Goal: Register for event/course

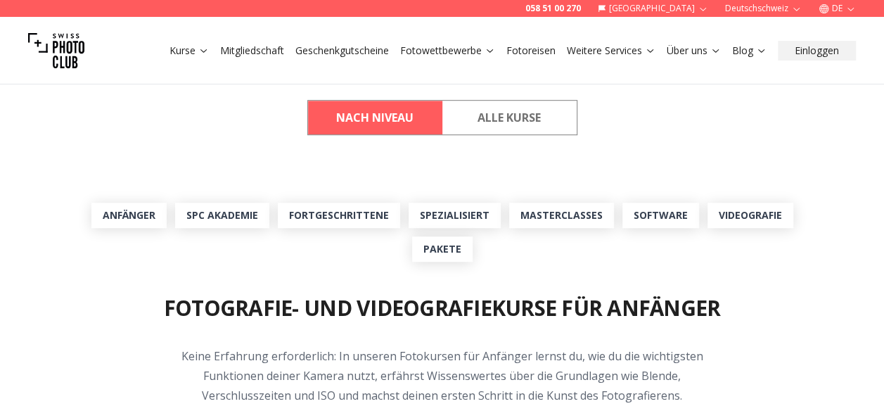
scroll to position [399, 0]
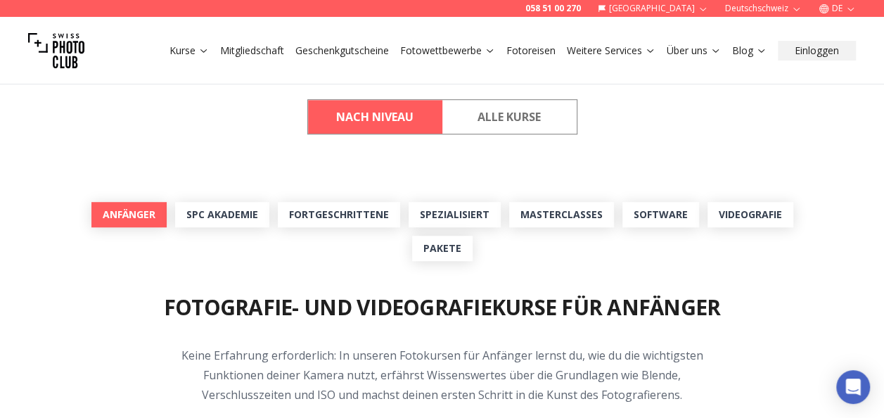
click at [133, 219] on link "Anfänger" at bounding box center [128, 214] width 75 height 25
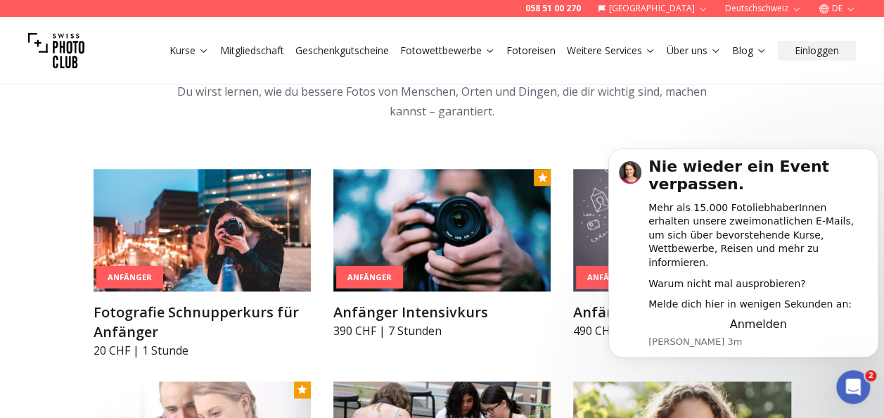
scroll to position [737, 0]
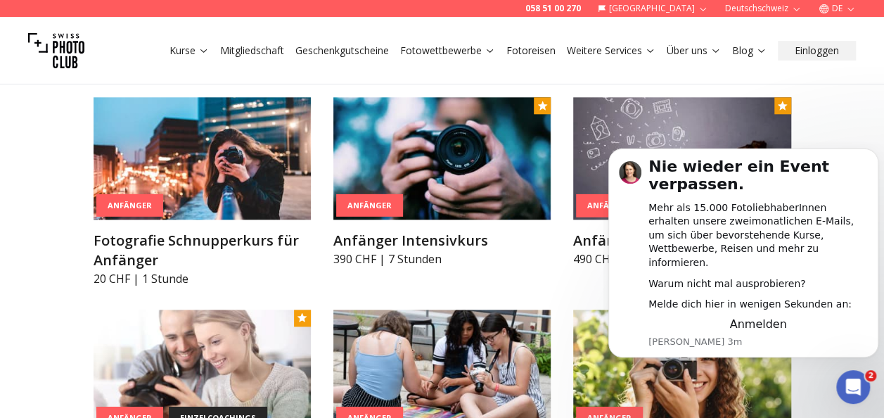
scroll to position [814, 0]
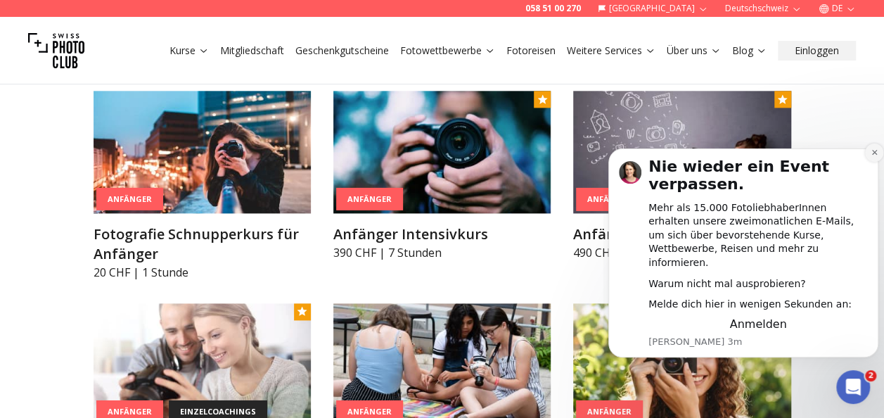
click at [873, 156] on icon "Dismiss notification" at bounding box center [875, 152] width 8 height 8
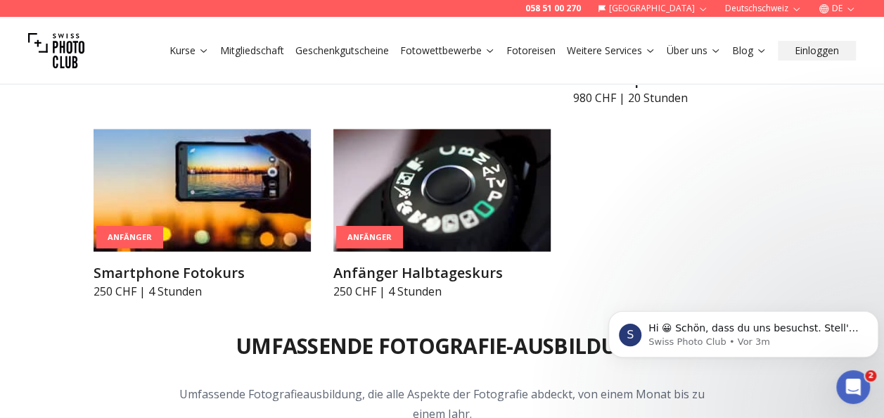
scroll to position [1226, 0]
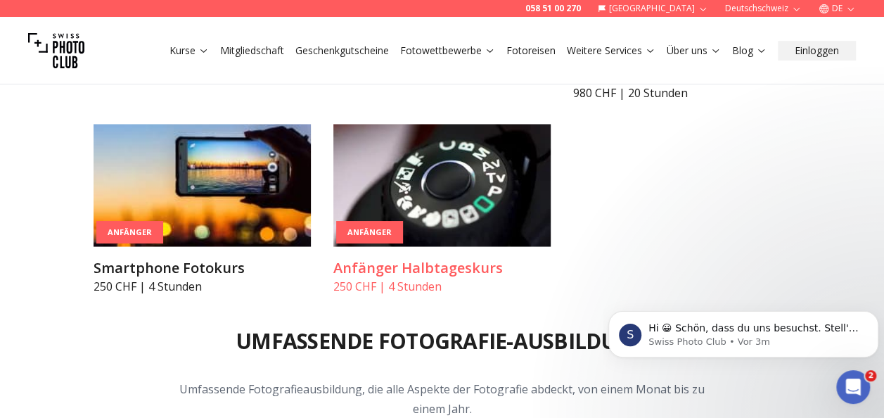
click at [435, 198] on img at bounding box center [442, 185] width 217 height 122
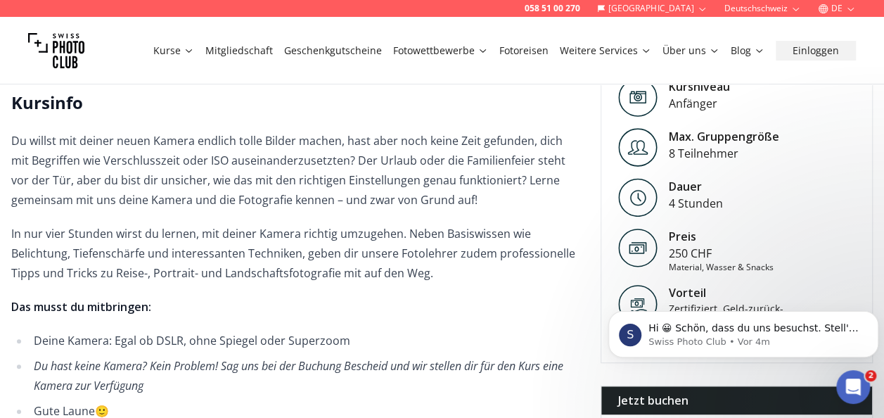
scroll to position [310, 0]
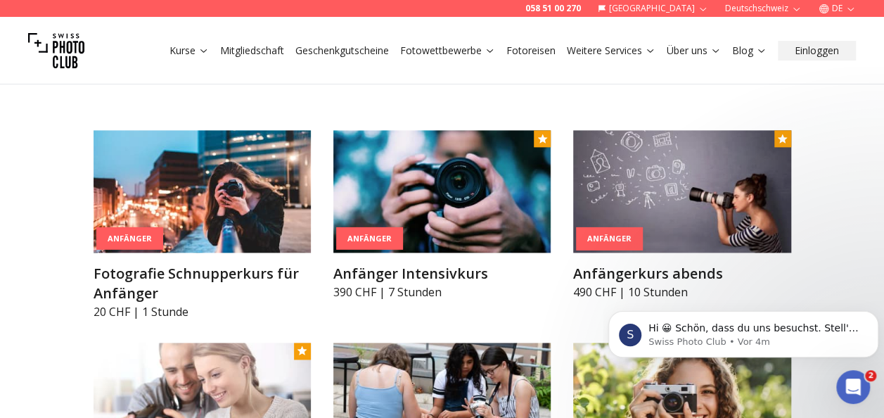
scroll to position [775, 0]
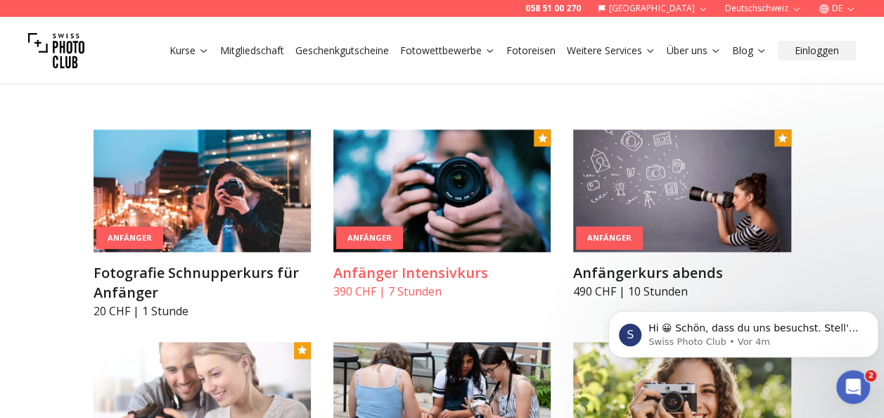
click at [426, 177] on img at bounding box center [442, 190] width 217 height 122
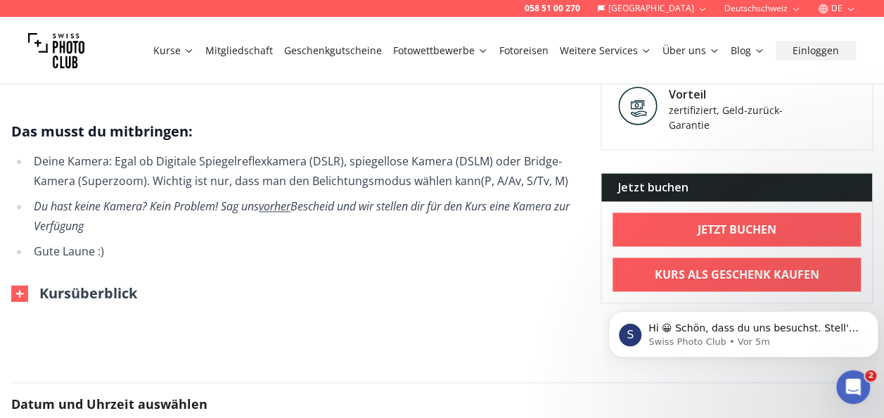
scroll to position [911, 0]
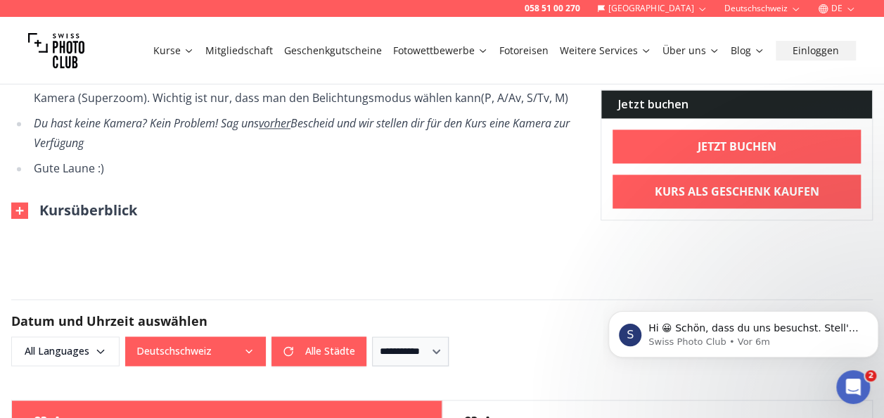
click at [22, 202] on img at bounding box center [19, 210] width 17 height 17
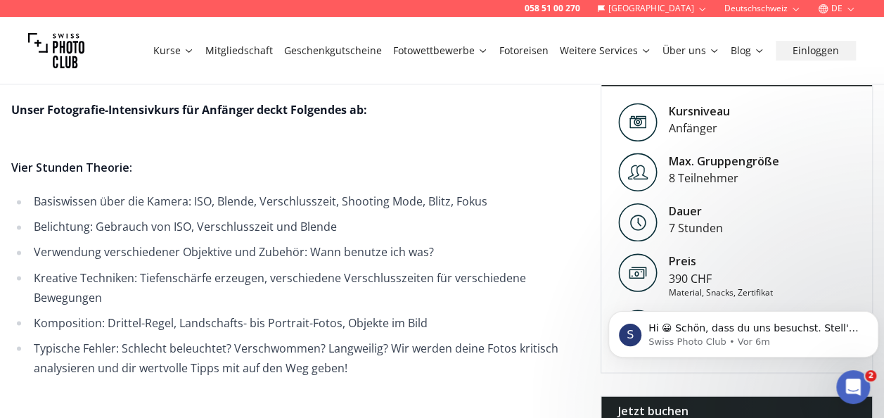
scroll to position [1063, 0]
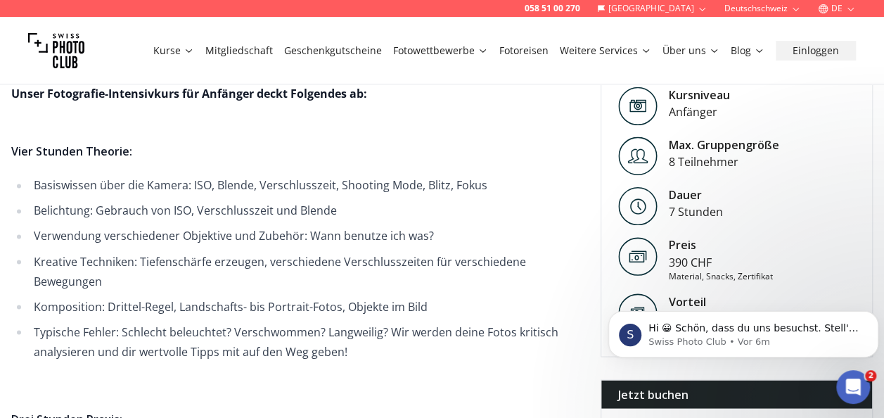
click at [462, 251] on li "Kreative Techniken: Tiefenschärfe erzeugen, verschiedene Verschlusszeiten für v…" at bounding box center [304, 270] width 549 height 39
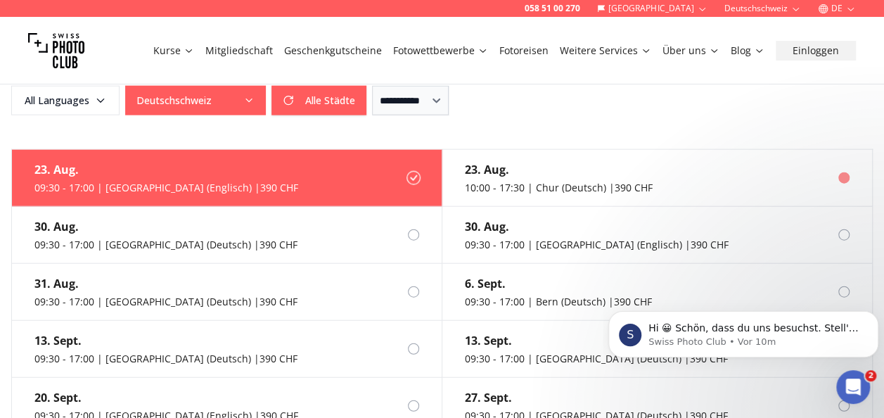
scroll to position [1602, 0]
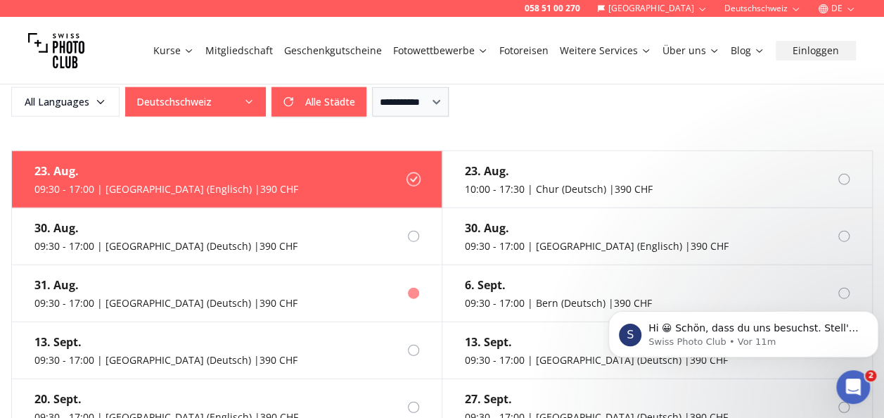
click at [387, 265] on label "[DATE] 09:30 - 17:00 | [GEOGRAPHIC_DATA] (Deutsch) | 390 CHF" at bounding box center [227, 293] width 431 height 57
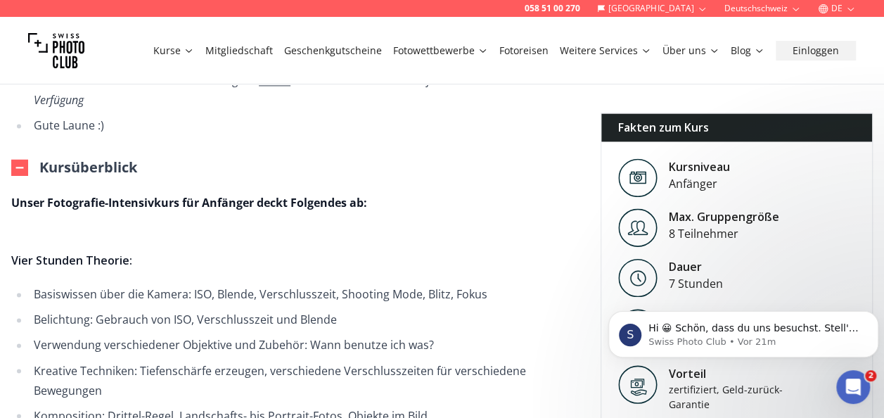
scroll to position [953, 0]
